Goal: Task Accomplishment & Management: Manage account settings

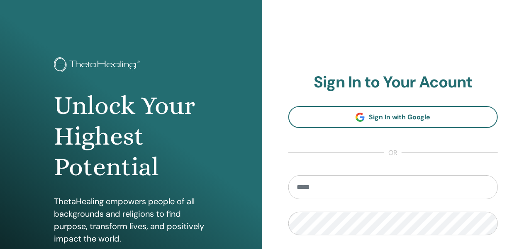
type input "**********"
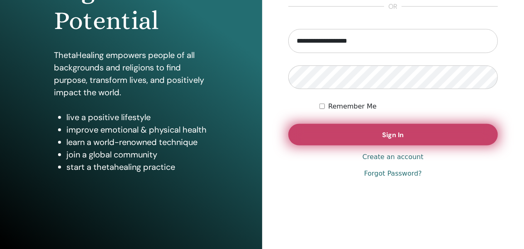
scroll to position [149, 0]
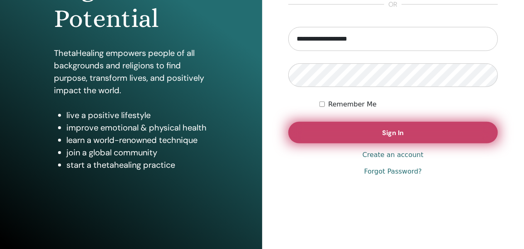
click at [375, 133] on button "Sign In" at bounding box center [393, 133] width 210 height 22
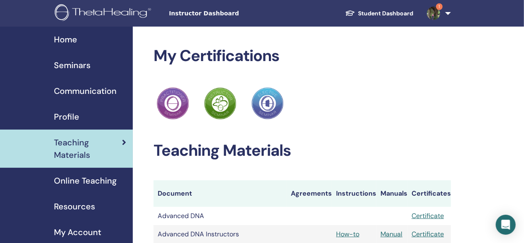
click at [74, 64] on span "Seminars" at bounding box center [72, 65] width 37 height 12
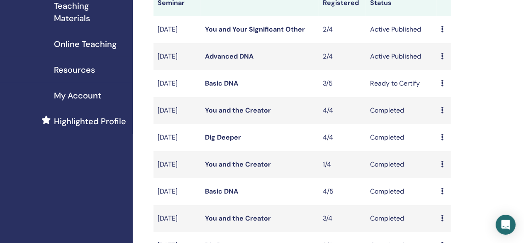
scroll to position [133, 0]
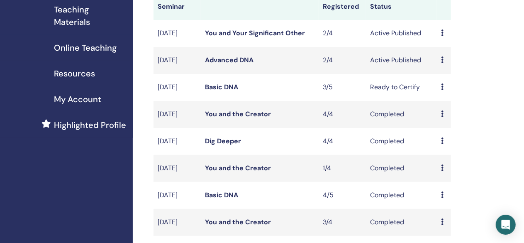
click at [232, 64] on link "Advanced DNA" at bounding box center [229, 60] width 49 height 9
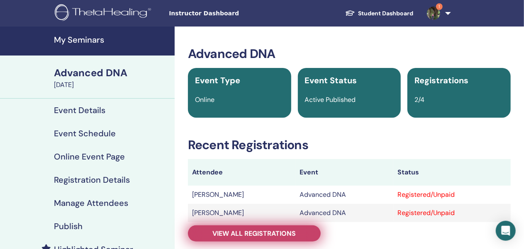
click at [257, 234] on span "View all registrations" at bounding box center [254, 233] width 83 height 9
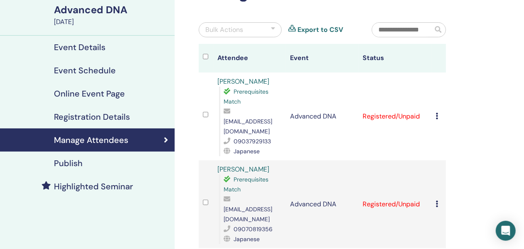
scroll to position [65, 0]
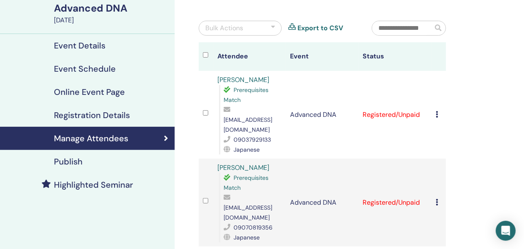
click at [436, 111] on icon at bounding box center [437, 114] width 2 height 7
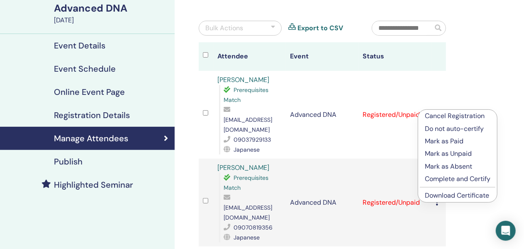
click at [433, 178] on p "Complete and Certify" at bounding box center [458, 179] width 66 height 10
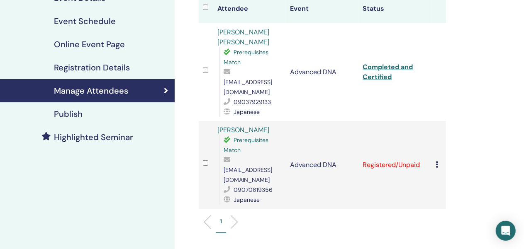
scroll to position [113, 0]
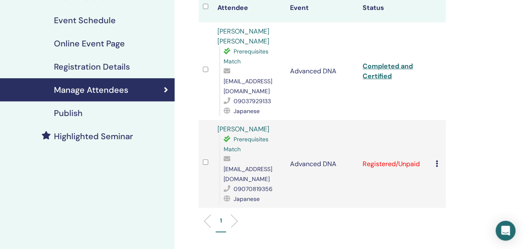
click at [438, 161] on icon at bounding box center [437, 164] width 2 height 7
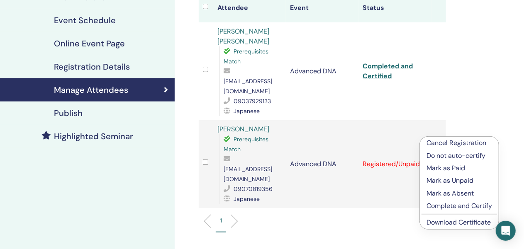
click at [430, 207] on p "Complete and Certify" at bounding box center [459, 206] width 66 height 10
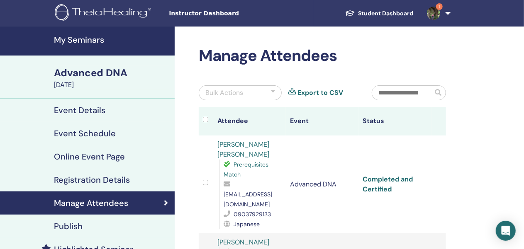
click at [434, 15] on img at bounding box center [433, 13] width 13 height 13
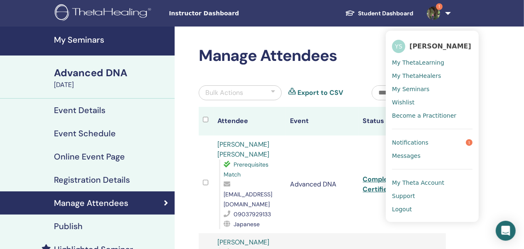
click at [406, 144] on span "Notifications" at bounding box center [410, 142] width 37 height 7
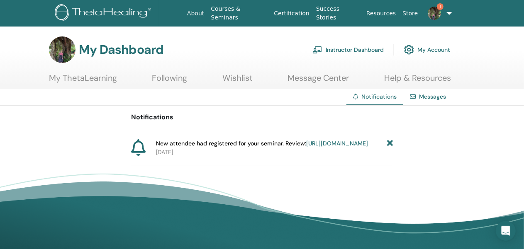
click at [391, 143] on icon at bounding box center [390, 143] width 6 height 9
